Goal: Task Accomplishment & Management: Use online tool/utility

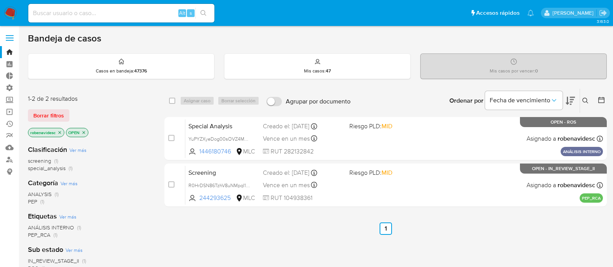
scroll to position [13, 0]
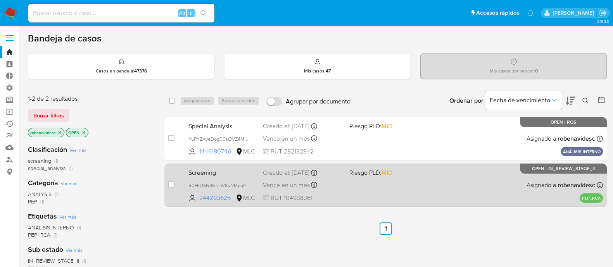
click at [343, 174] on div "Creado el: 05/10/2025 Creado el: 05/10/2025 22:05:08" at bounding box center [303, 173] width 80 height 9
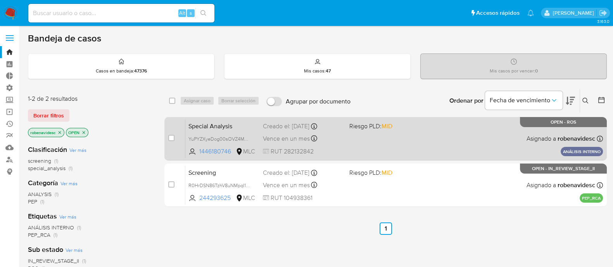
click at [405, 131] on div "Special Analysis YuPYZXyeDog00sOVZ4MY7DX7 1446180746 MLC Riesgo PLD: MID Creado…" at bounding box center [393, 138] width 417 height 39
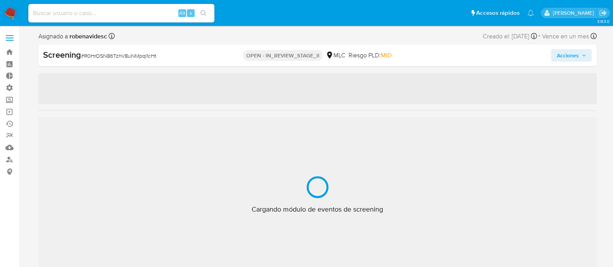
select select "10"
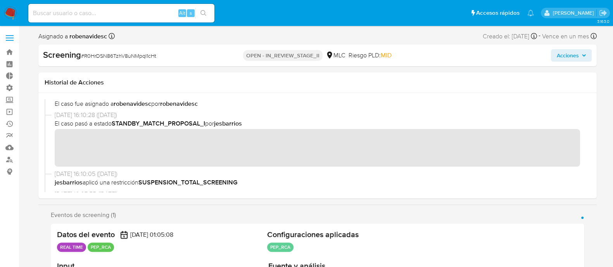
scroll to position [48, 0]
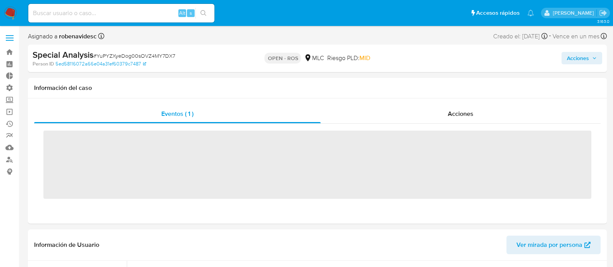
scroll to position [383, 0]
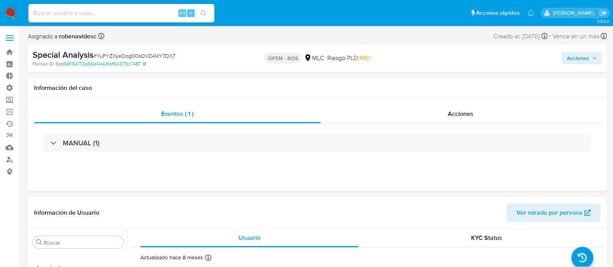
select select "10"
click at [447, 117] on div "Acciones" at bounding box center [460, 114] width 280 height 19
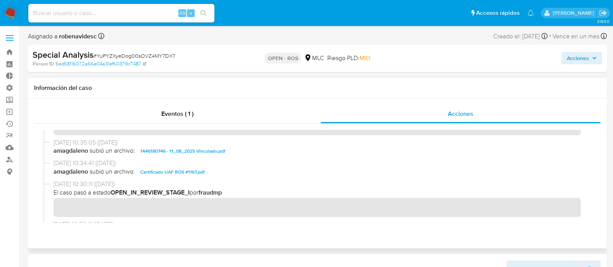
scroll to position [252, 0]
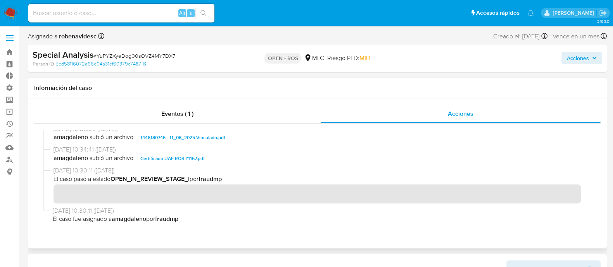
click at [181, 155] on span "Certificado UAF ROS #1167.pdf" at bounding box center [172, 158] width 64 height 9
click at [200, 133] on span "1446180746 - 11_08_2025 Vinculado.pdf" at bounding box center [182, 137] width 85 height 9
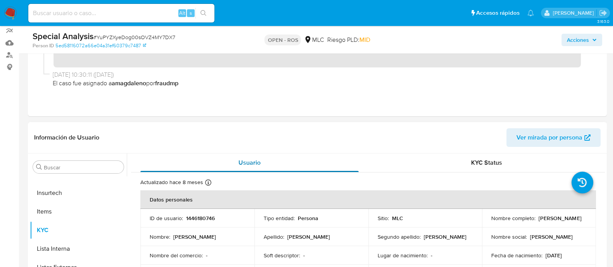
scroll to position [103, 0]
click at [341, 207] on th "Datos personales" at bounding box center [367, 200] width 455 height 19
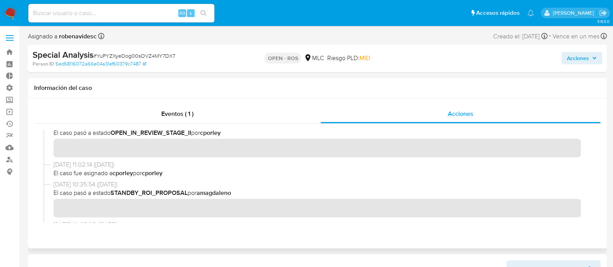
scroll to position [0, 0]
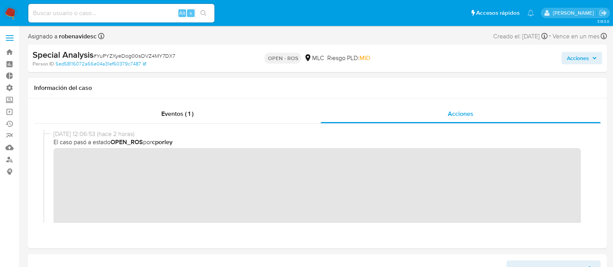
click at [570, 55] on span "Acciones" at bounding box center [577, 58] width 22 height 12
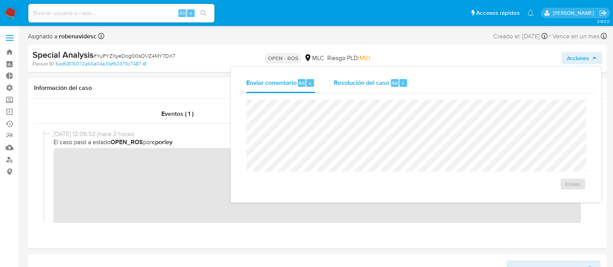
click at [379, 78] on span "Resolución del caso" at bounding box center [361, 82] width 55 height 9
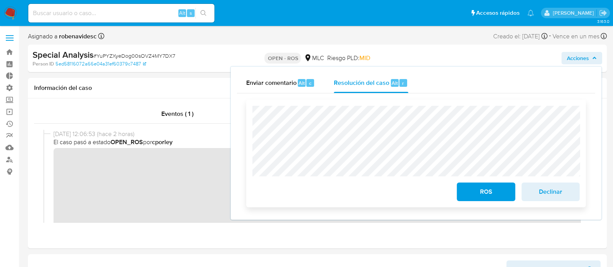
click at [499, 189] on span "ROS" at bounding box center [485, 191] width 38 height 17
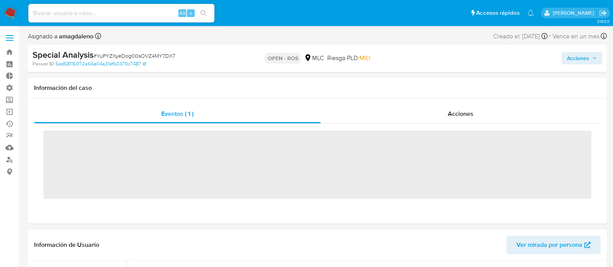
scroll to position [383, 0]
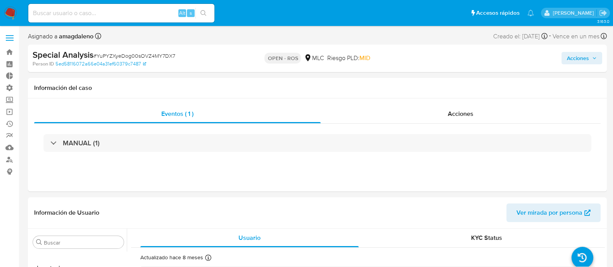
select select "10"
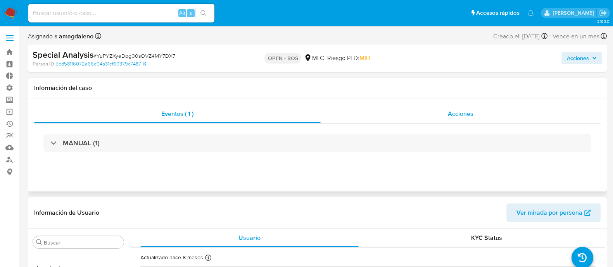
click at [451, 115] on span "Acciones" at bounding box center [460, 113] width 26 height 9
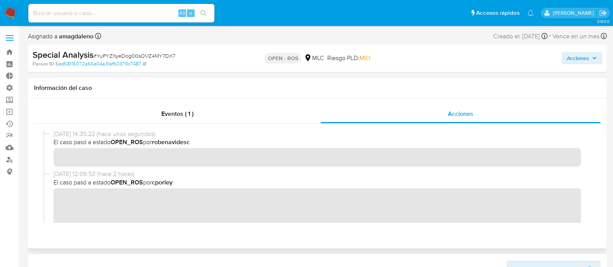
click at [384, 181] on span "El caso pasó a estado OPEN_ROS por cporley" at bounding box center [320, 182] width 534 height 9
